Goal: Transaction & Acquisition: Purchase product/service

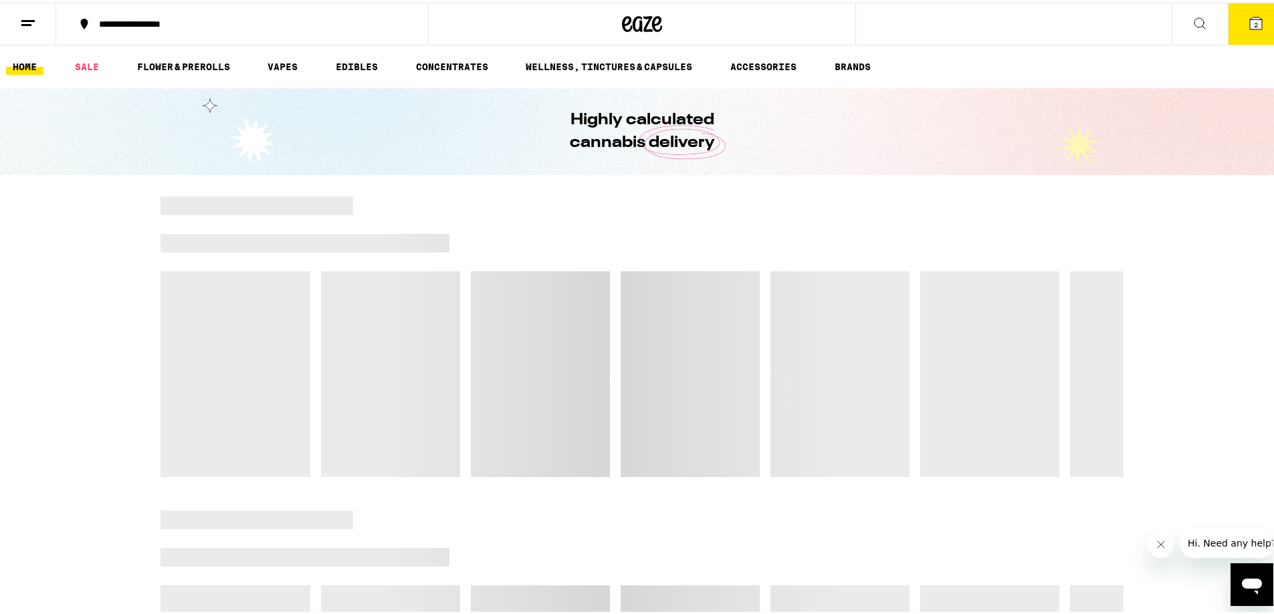
click at [1260, 31] on button "2" at bounding box center [1256, 21] width 56 height 41
